Goal: Find specific page/section: Find specific page/section

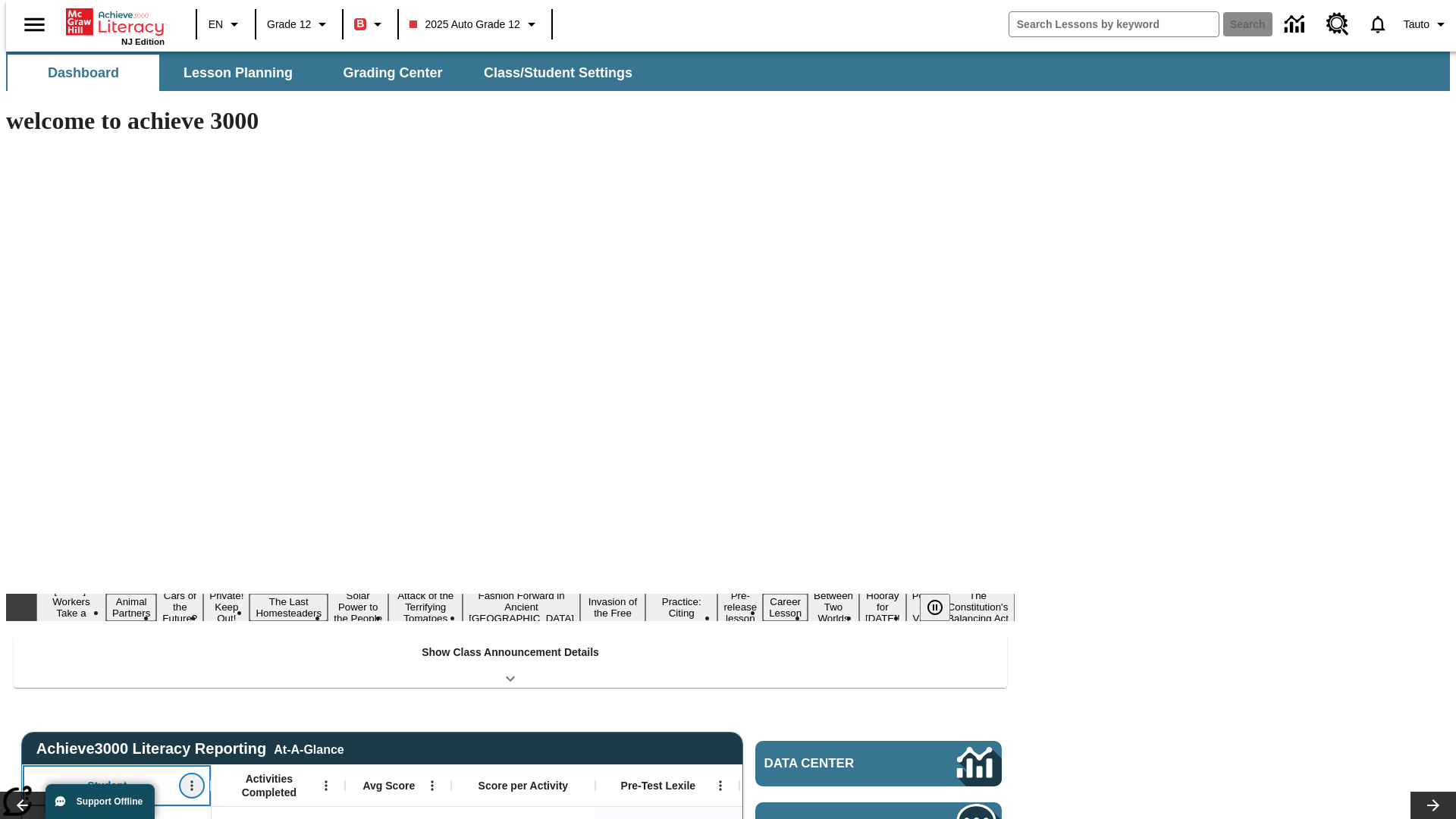
click at [190, 781] on icon "Open Menu" at bounding box center [191, 786] width 3 height 10
click at [29, 534] on icon at bounding box center [28, 535] width 10 height 10
click at [190, 781] on icon "Student, Open Menu," at bounding box center [191, 786] width 3 height 10
click at [29, 534] on icon at bounding box center [28, 535] width 10 height 10
click at [324, 781] on icon "Open Menu" at bounding box center [325, 786] width 3 height 10
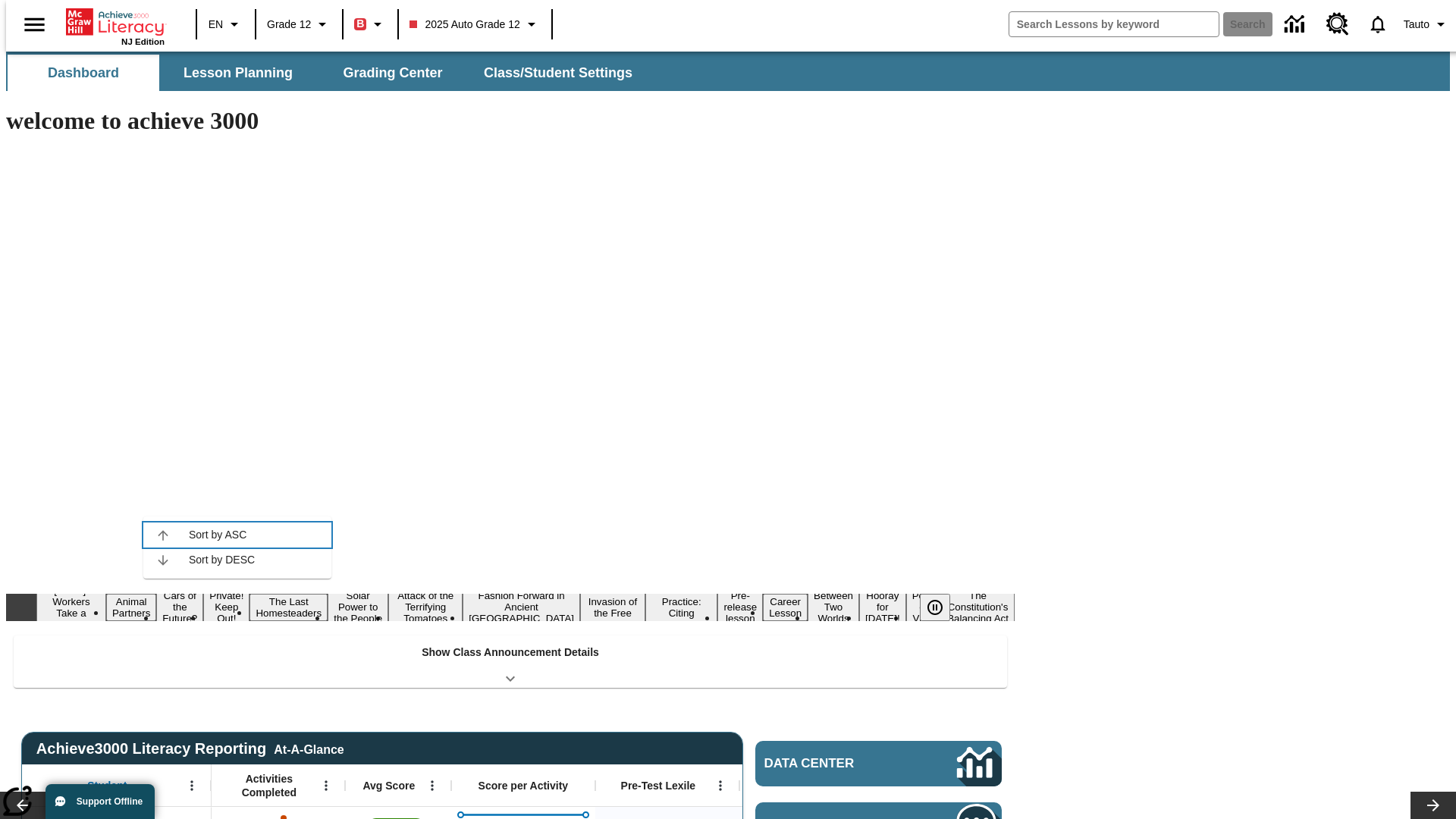
click at [163, 534] on icon at bounding box center [163, 535] width 10 height 10
click at [324, 781] on icon "Activities Completed, Open Menu," at bounding box center [325, 786] width 3 height 10
